Goal: Task Accomplishment & Management: Complete application form

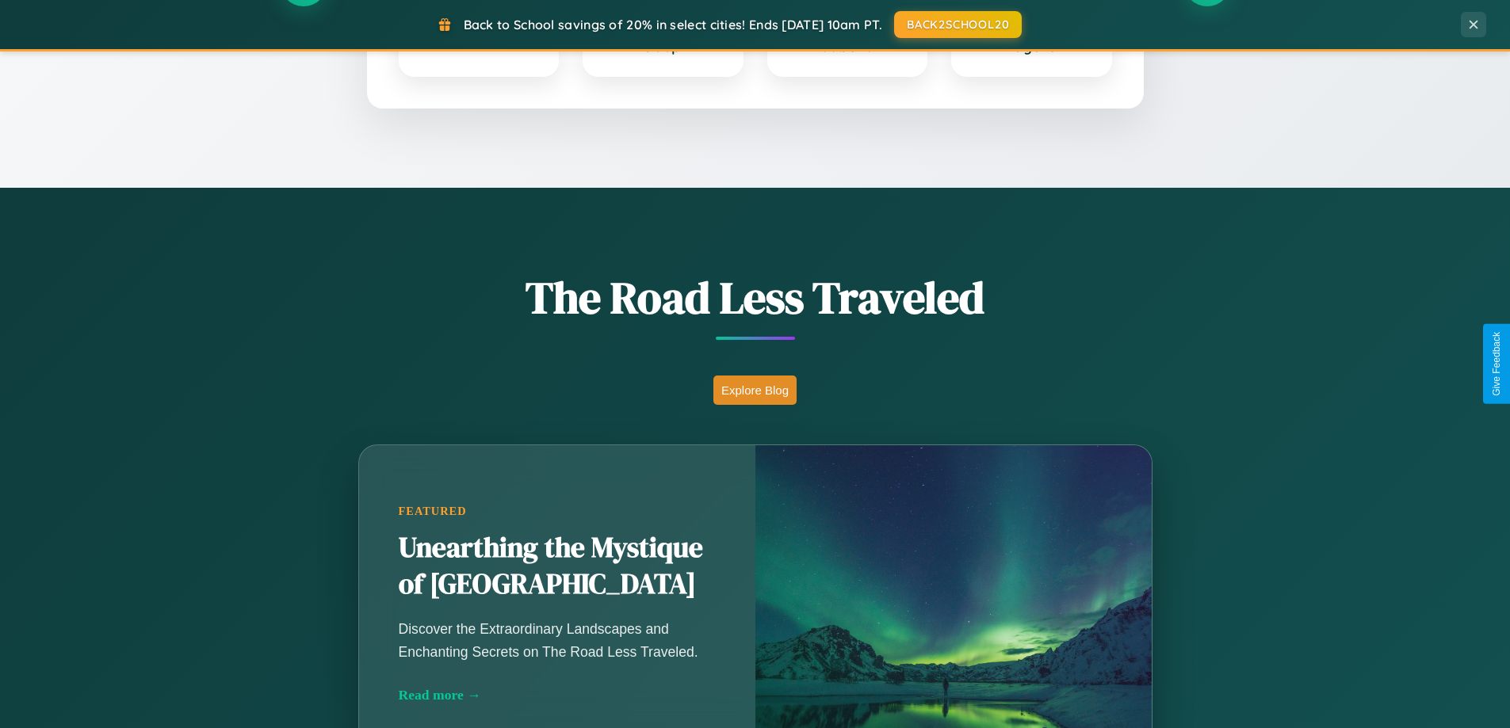
scroll to position [1091, 0]
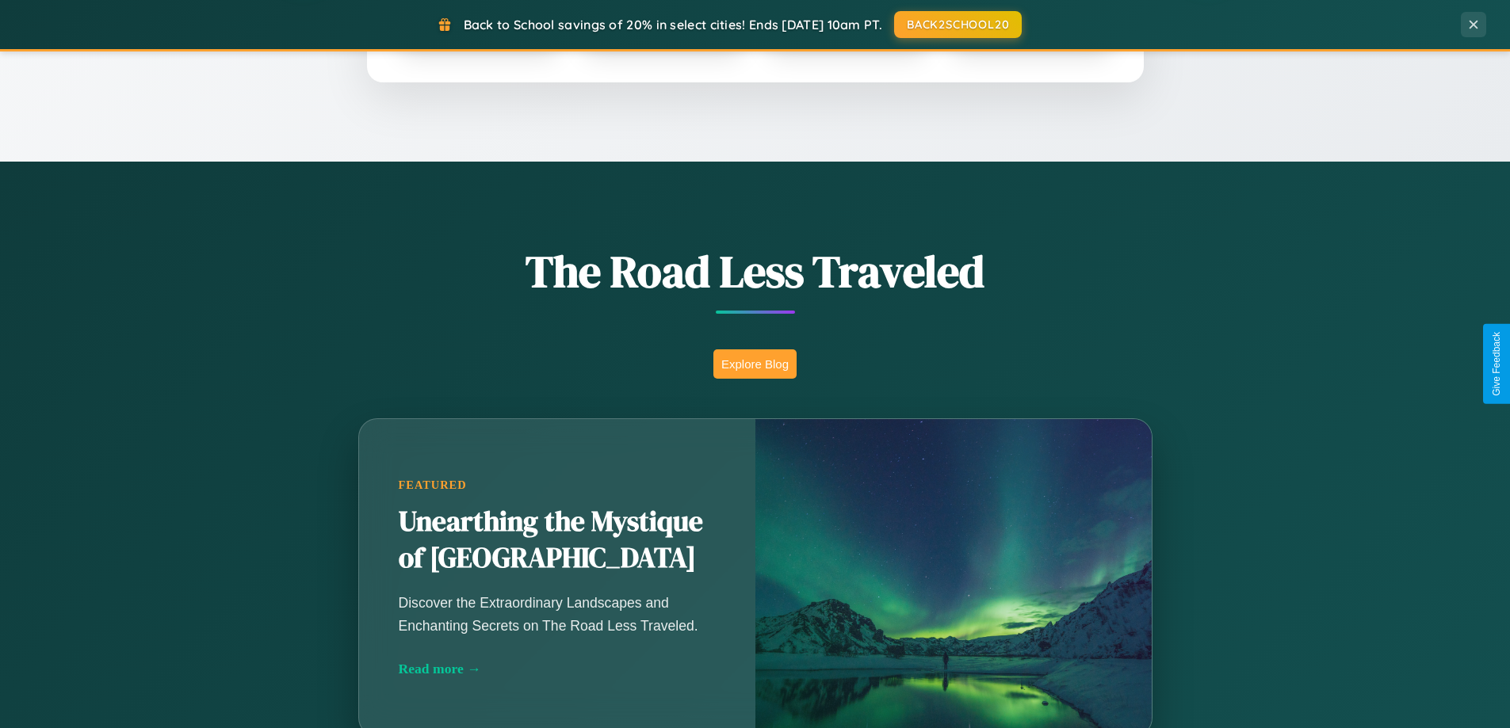
click at [755, 364] on button "Explore Blog" at bounding box center [754, 364] width 83 height 29
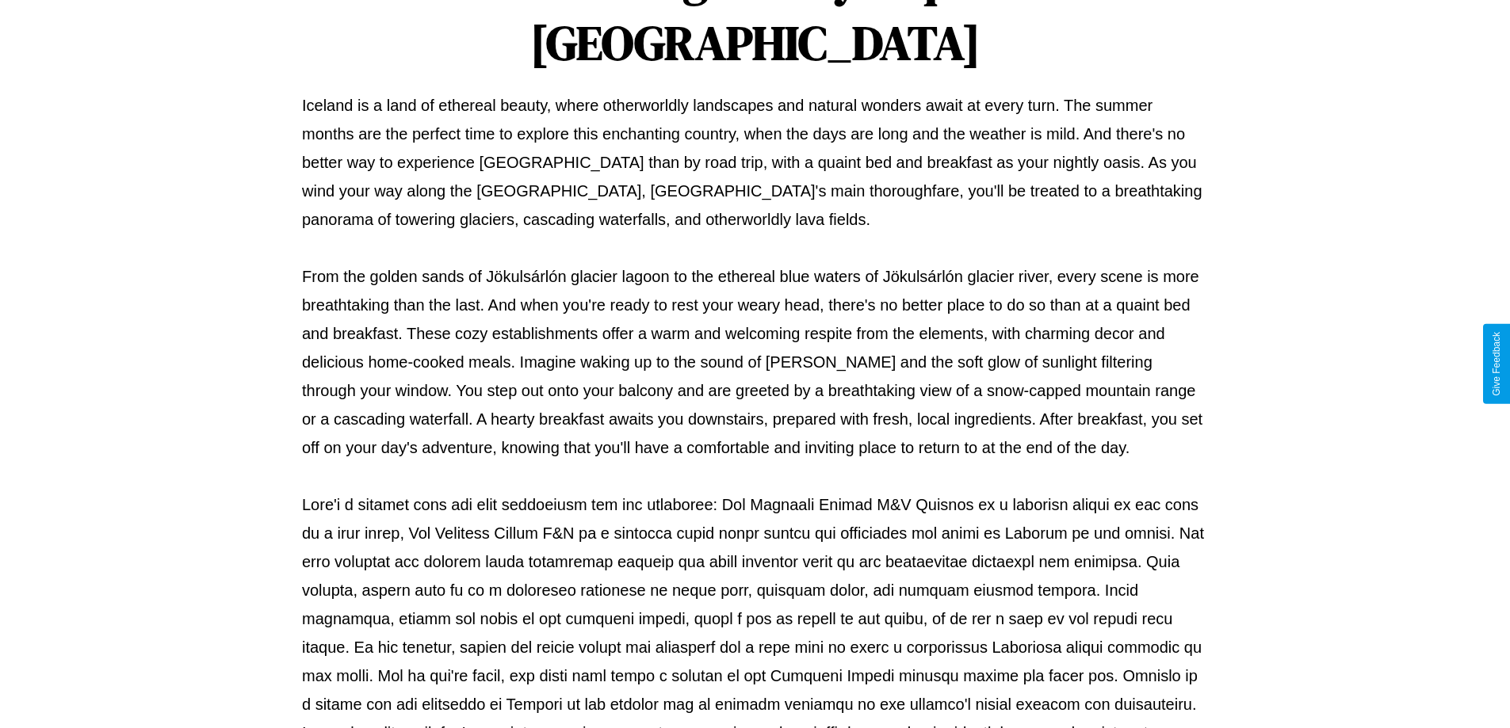
scroll to position [513, 0]
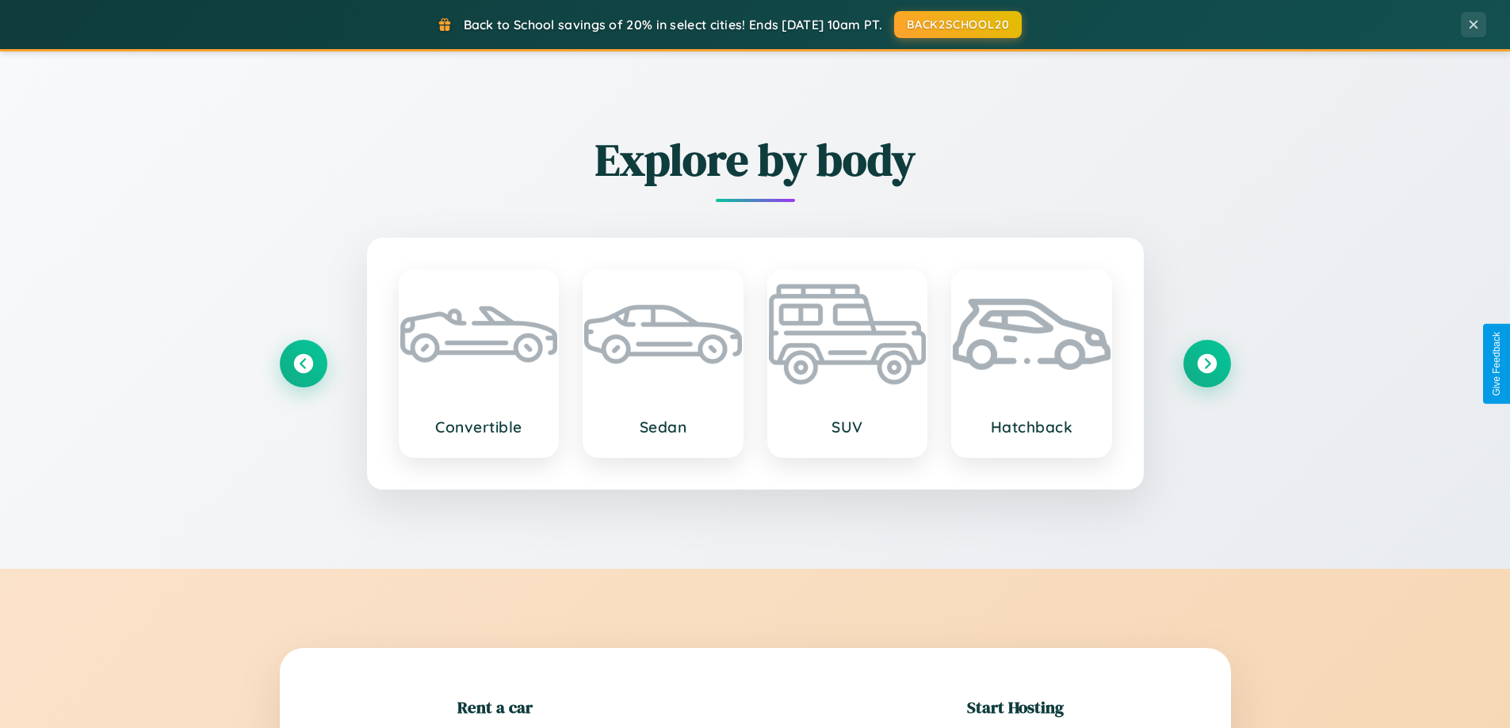
scroll to position [342, 0]
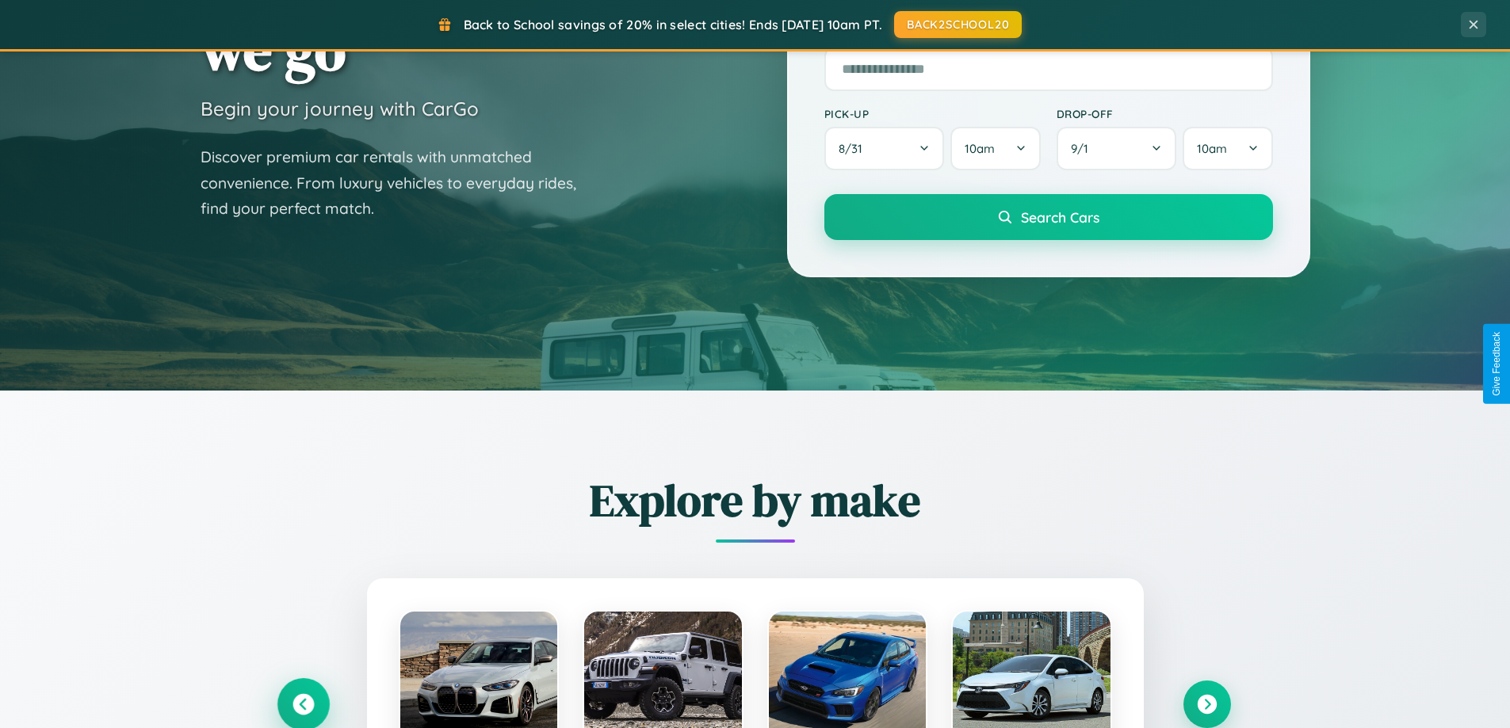
click at [303, 705] on icon at bounding box center [302, 704] width 21 height 21
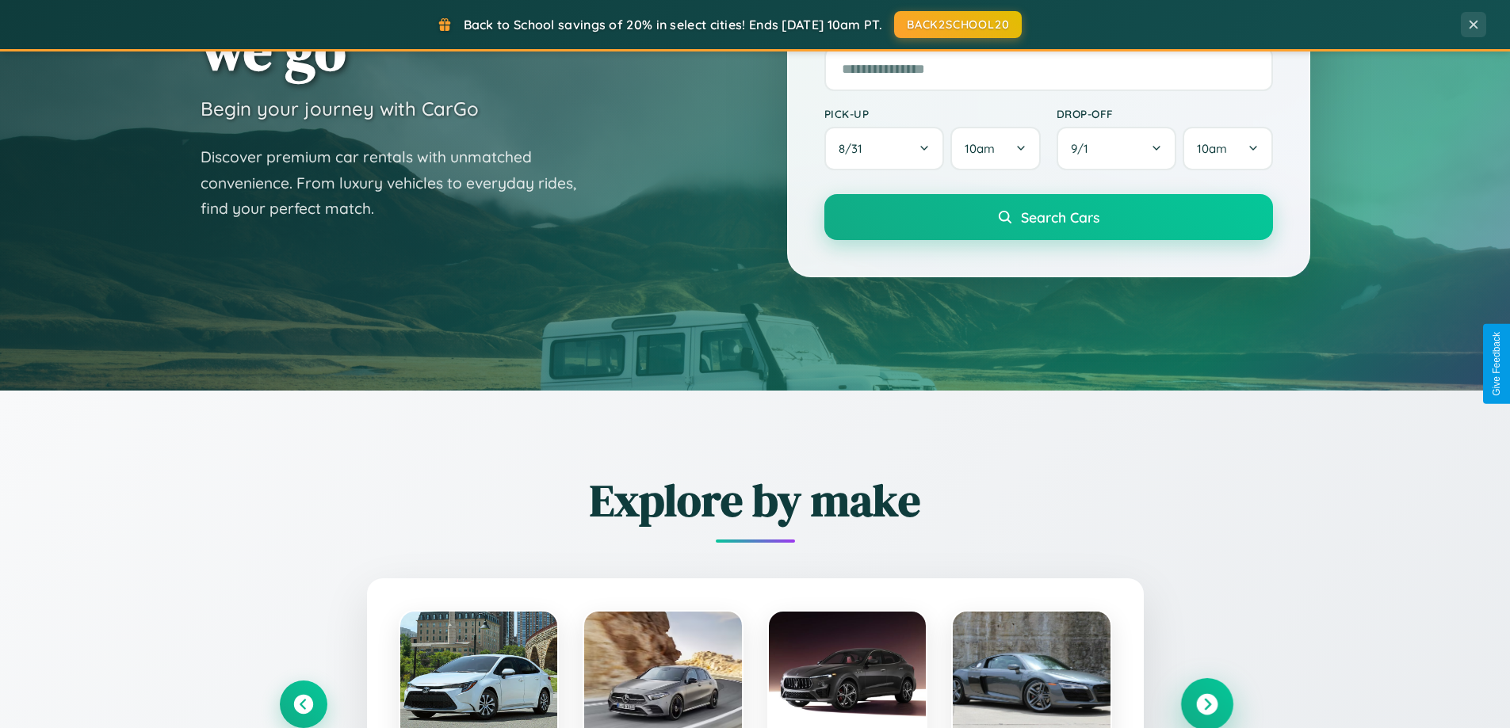
click at [1206, 705] on icon at bounding box center [1206, 704] width 21 height 21
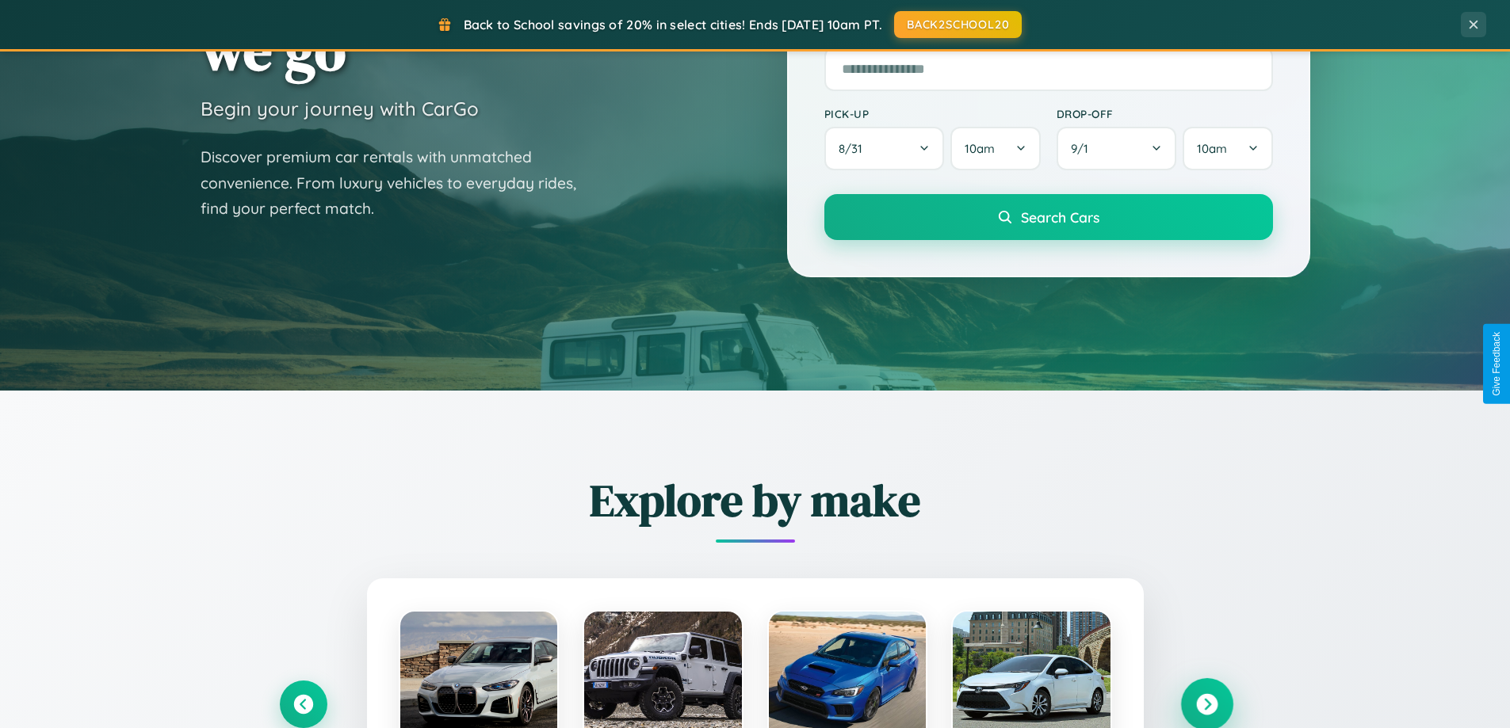
click at [1206, 703] on icon at bounding box center [1206, 704] width 21 height 21
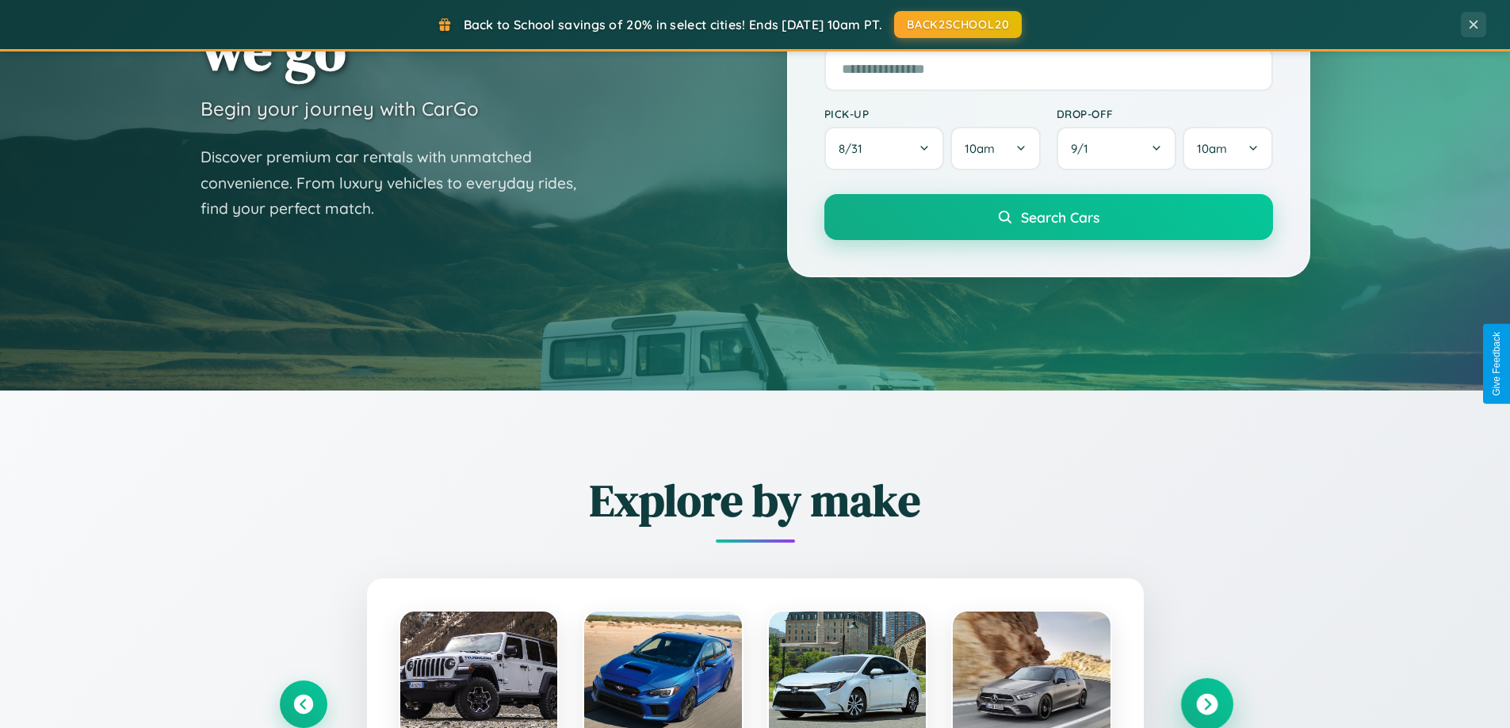
click at [1206, 703] on icon at bounding box center [1206, 704] width 21 height 21
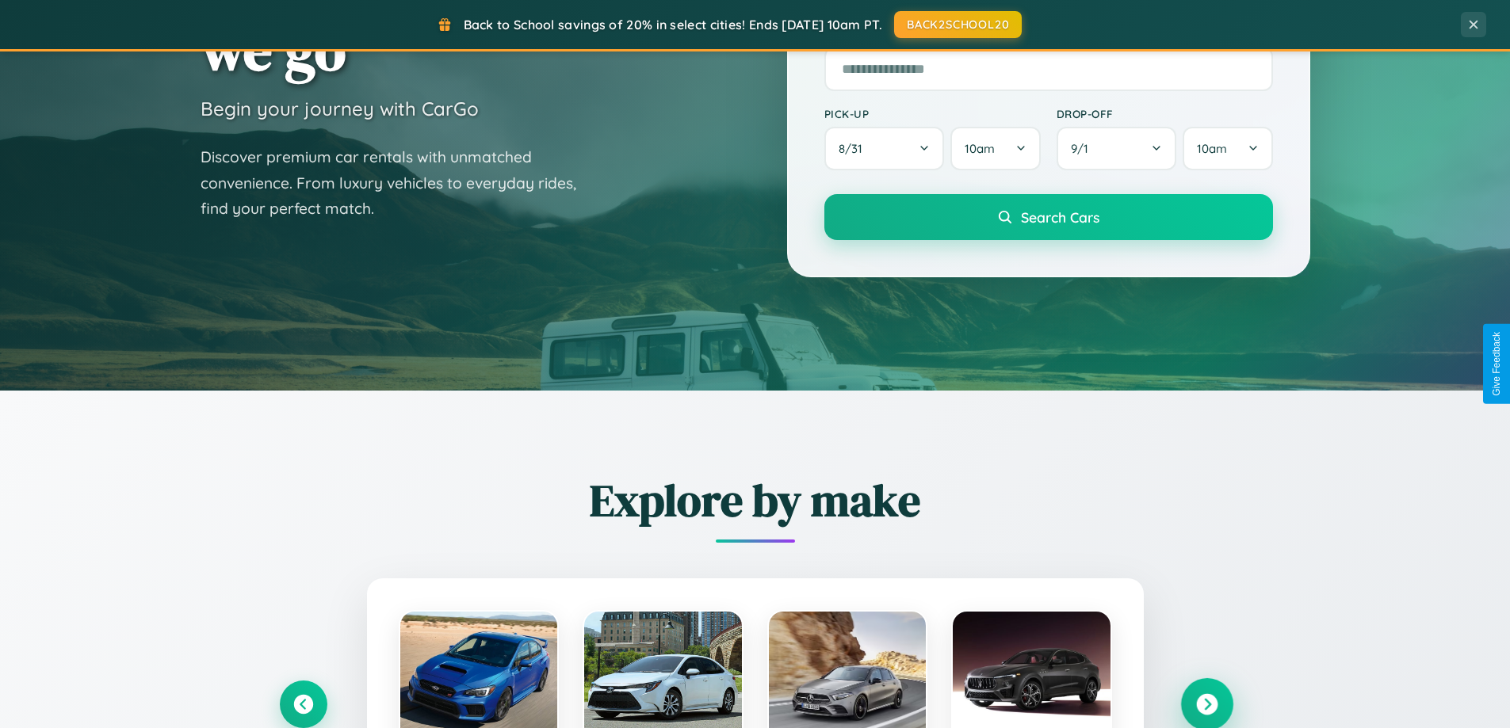
scroll to position [2547, 0]
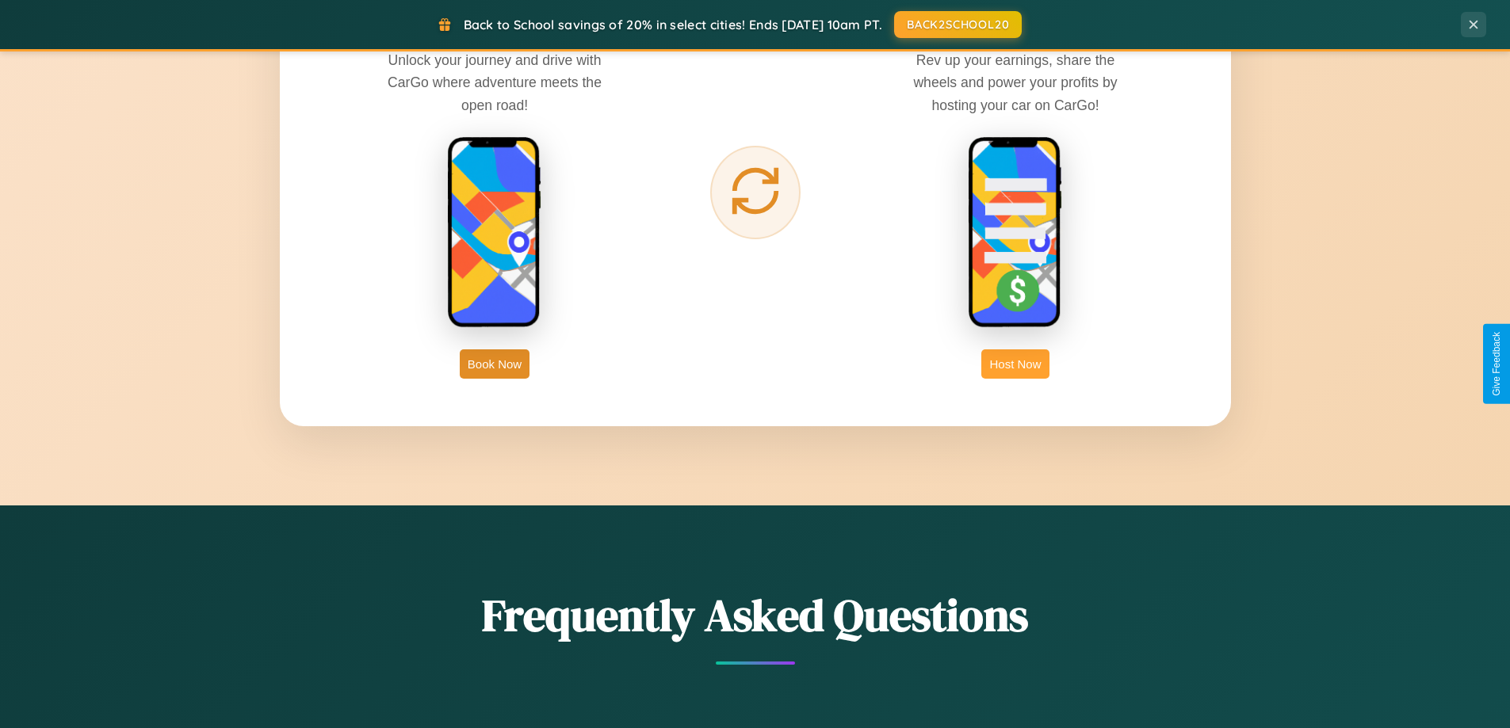
click at [1015, 364] on button "Host Now" at bounding box center [1014, 364] width 67 height 29
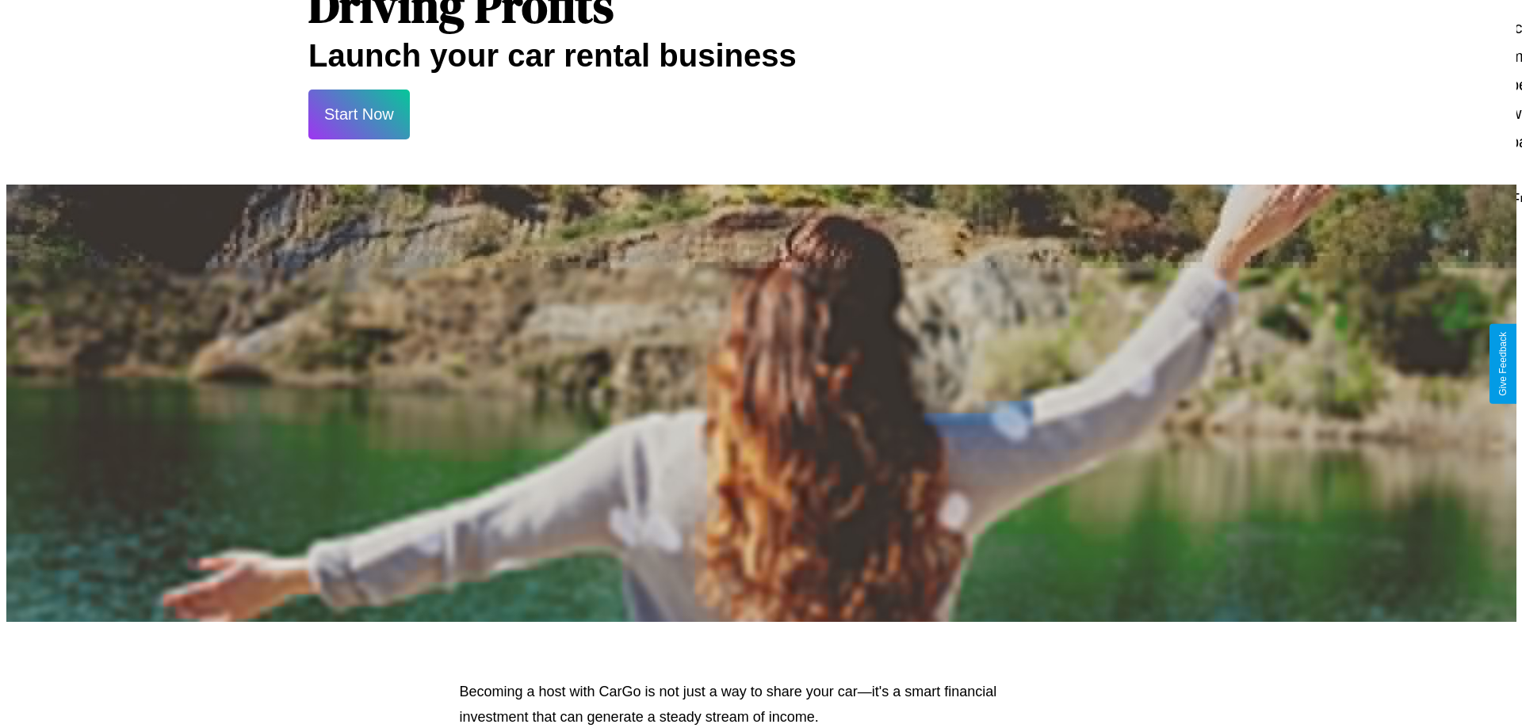
scroll to position [766, 0]
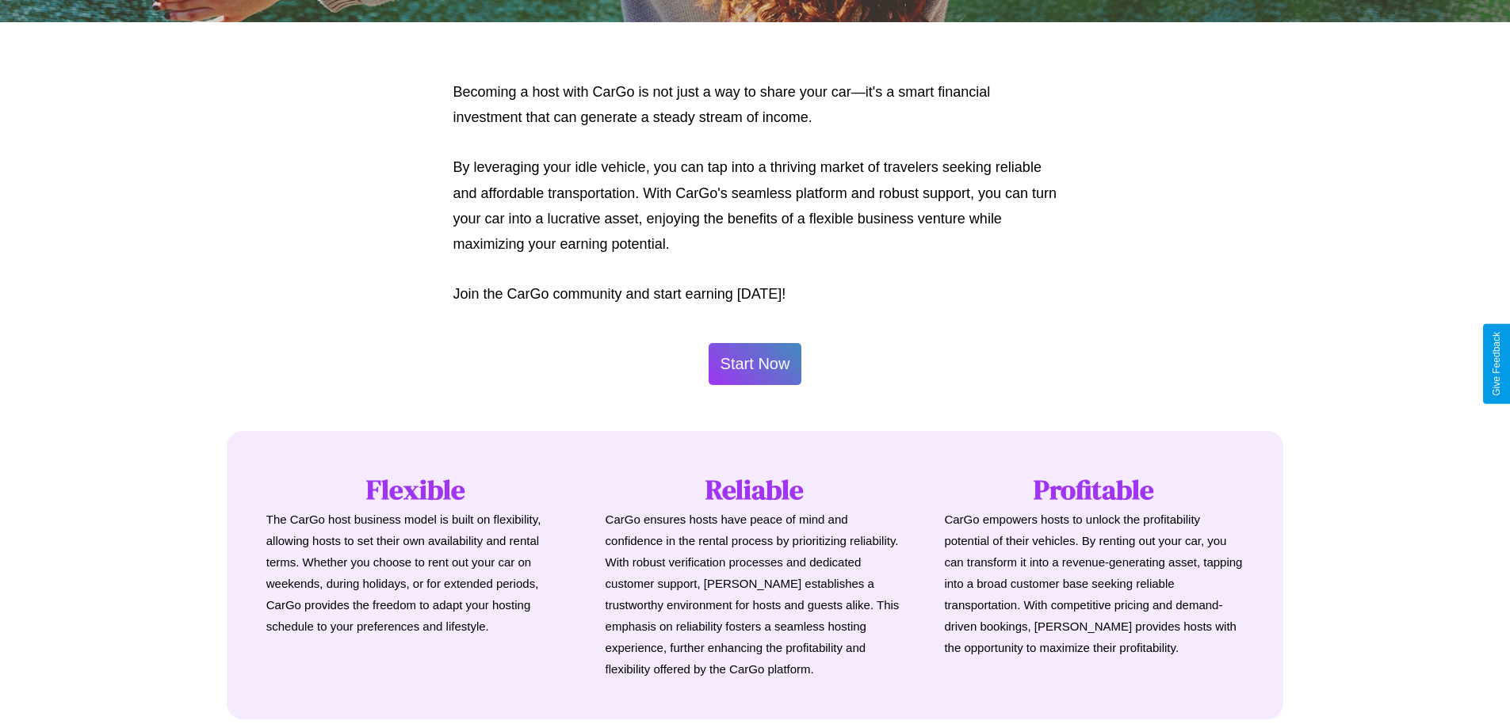
click at [755, 364] on button "Start Now" at bounding box center [756, 364] width 94 height 42
